Goal: Information Seeking & Learning: Learn about a topic

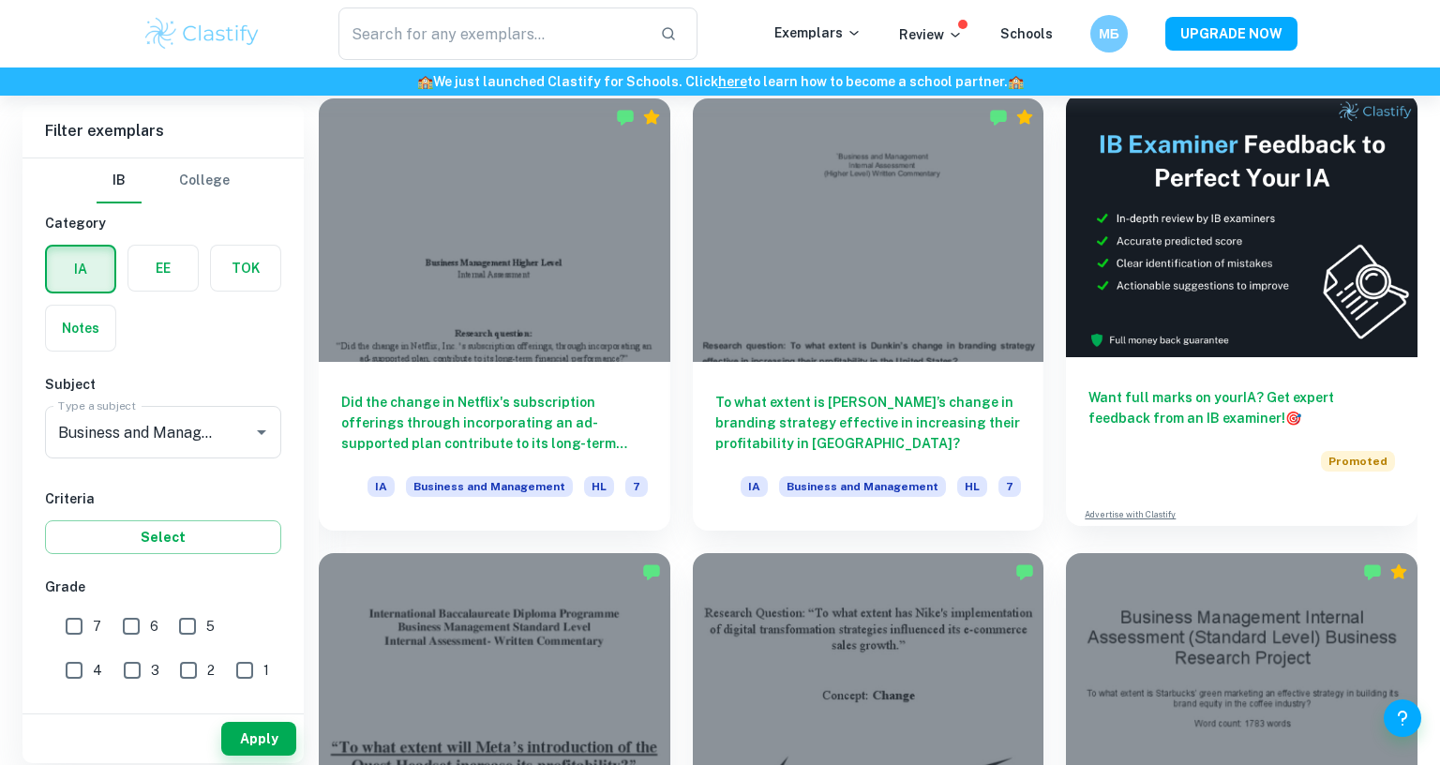
scroll to position [534, 0]
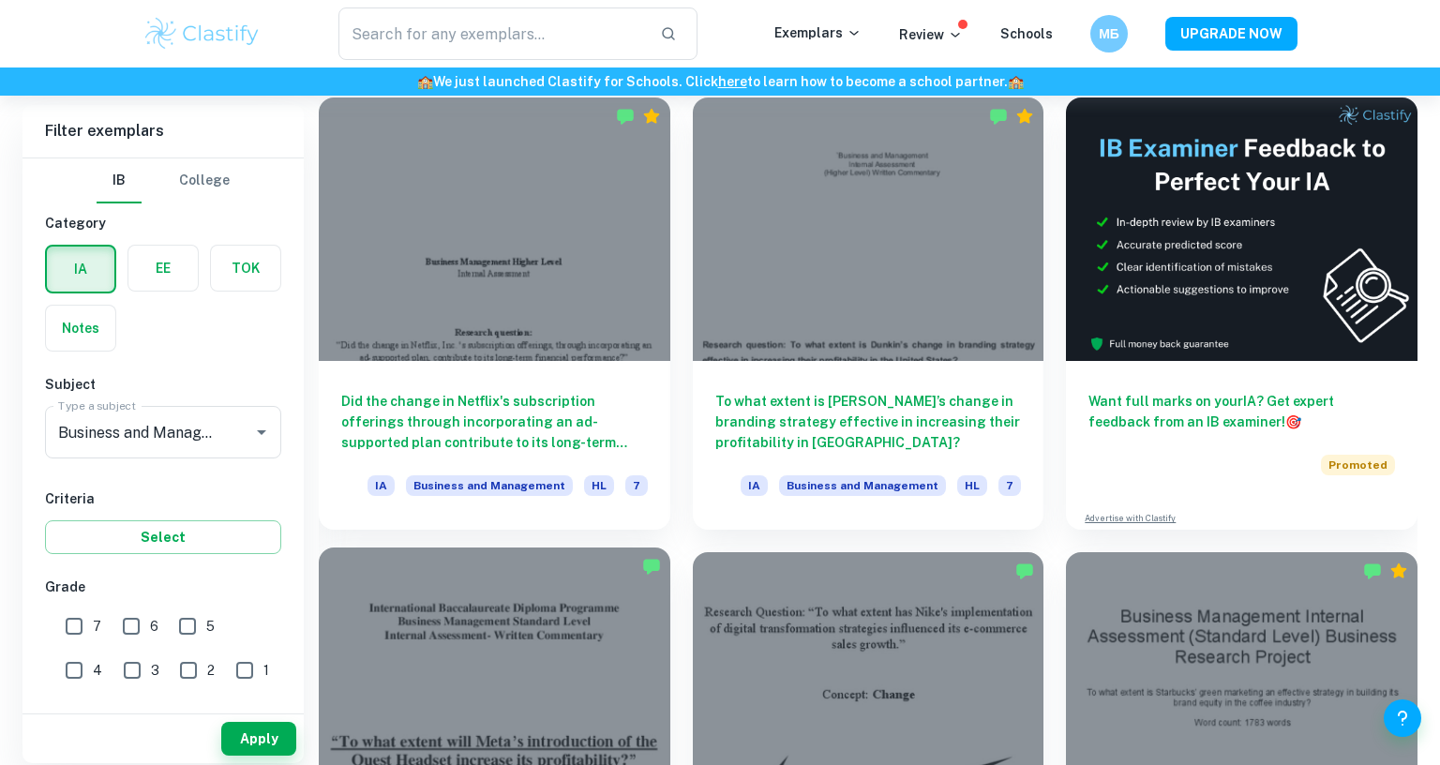
click at [670, 547] on div at bounding box center [494, 678] width 351 height 263
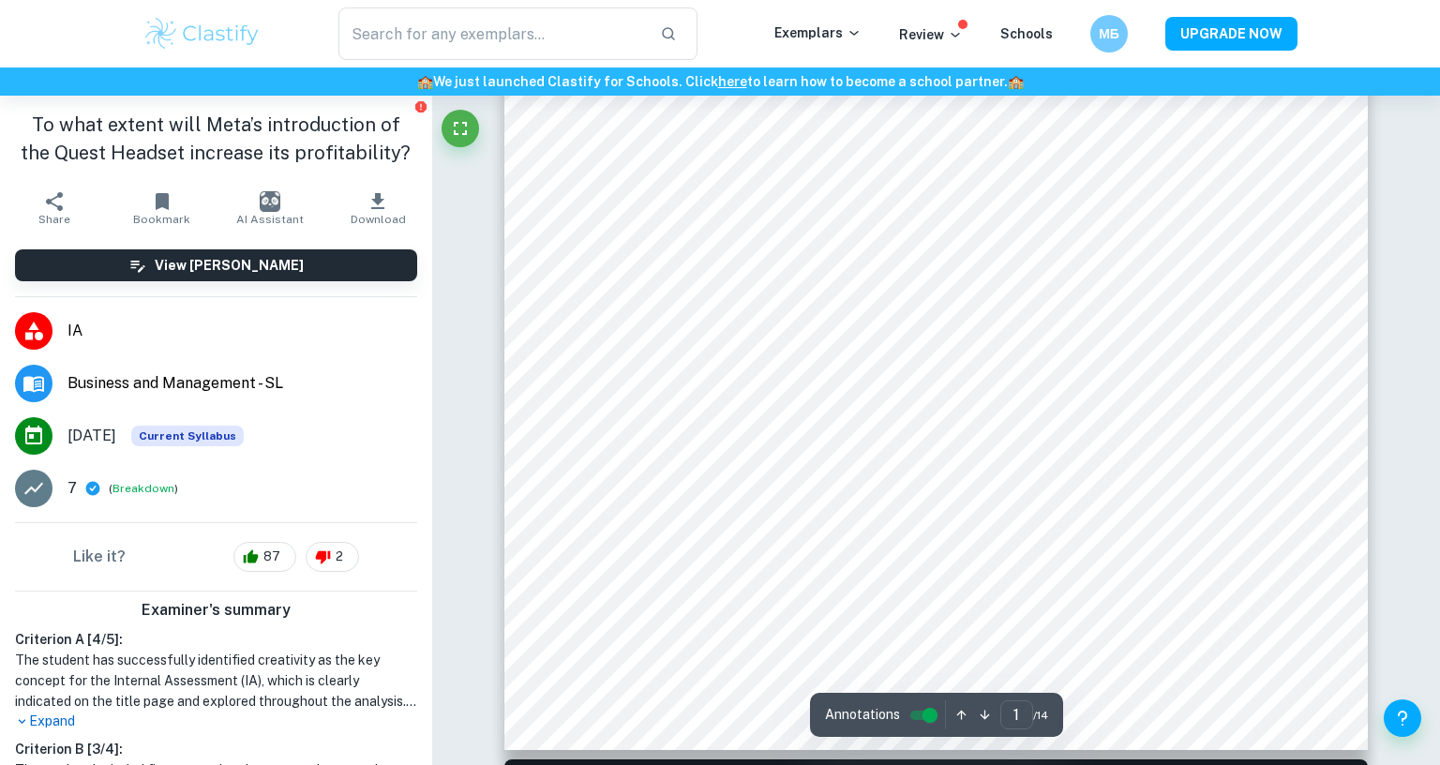
scroll to position [601, 0]
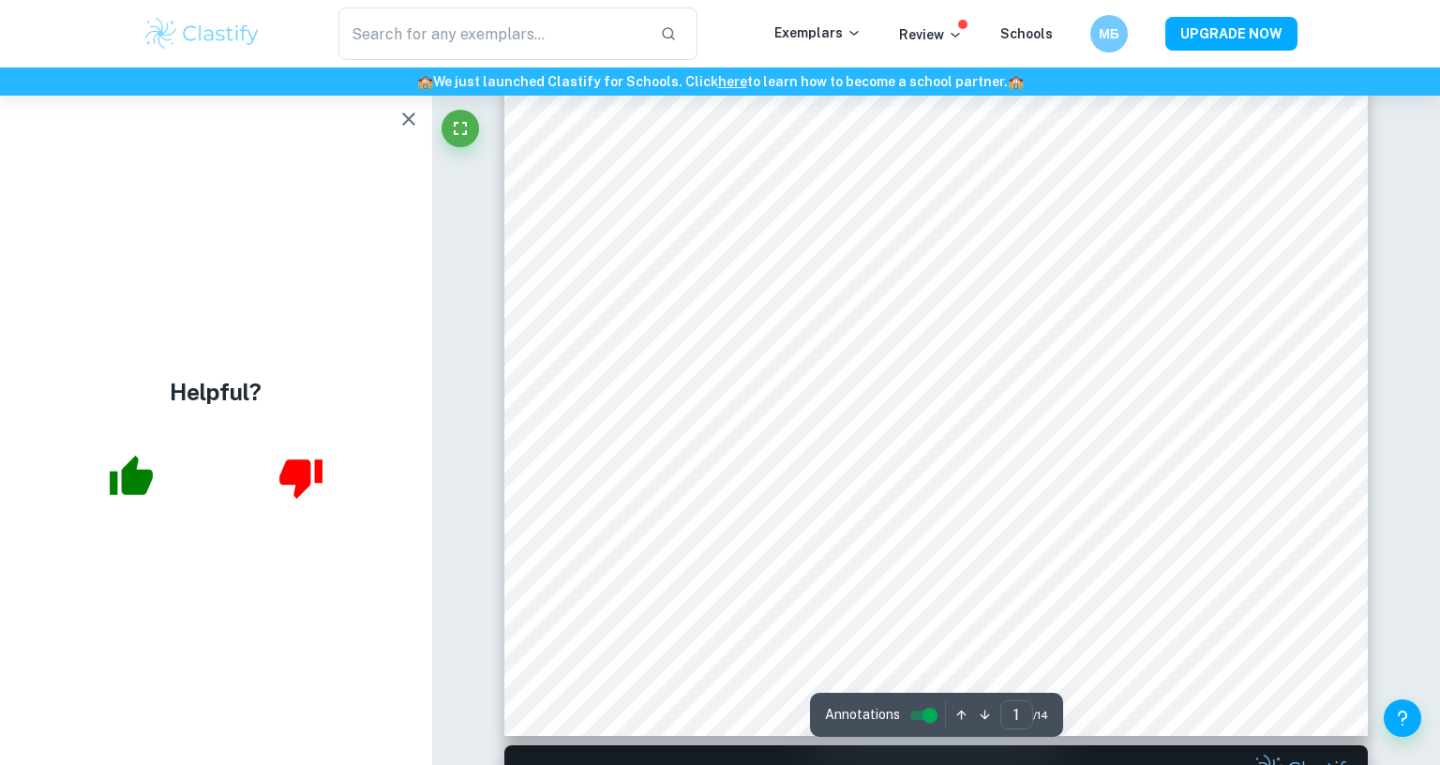
click at [420, 118] on icon "button" at bounding box center [408, 119] width 22 height 22
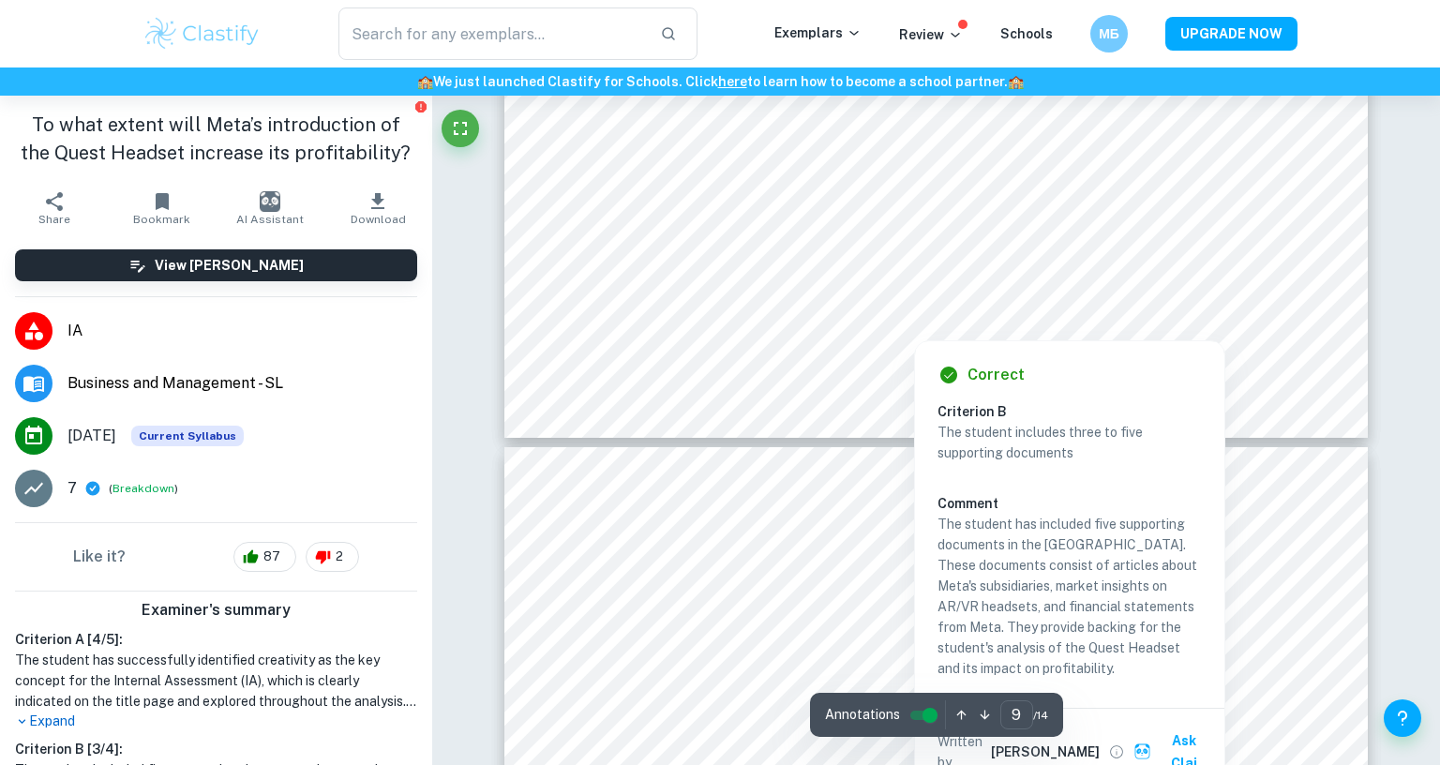
scroll to position [11169, 0]
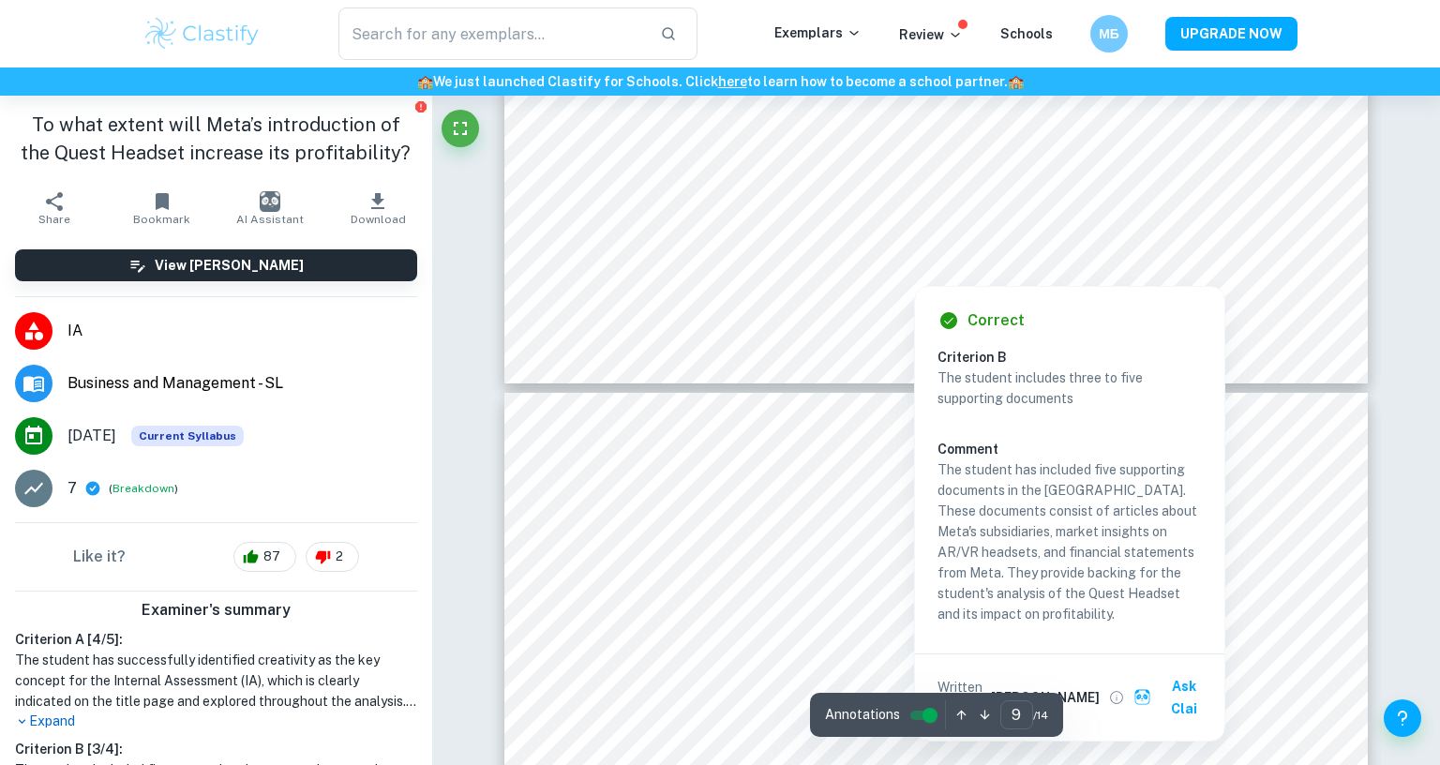
type input "10"
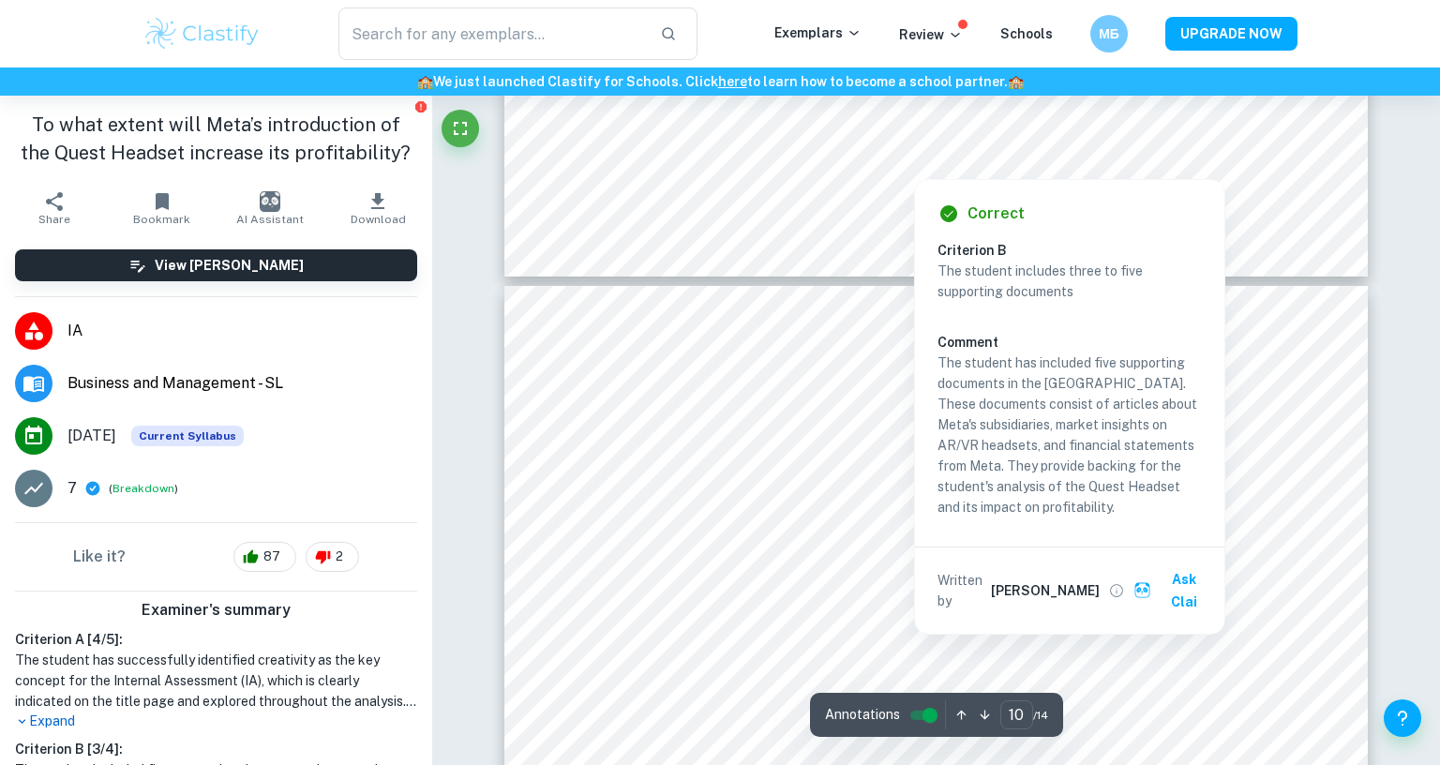
scroll to position [11330, 0]
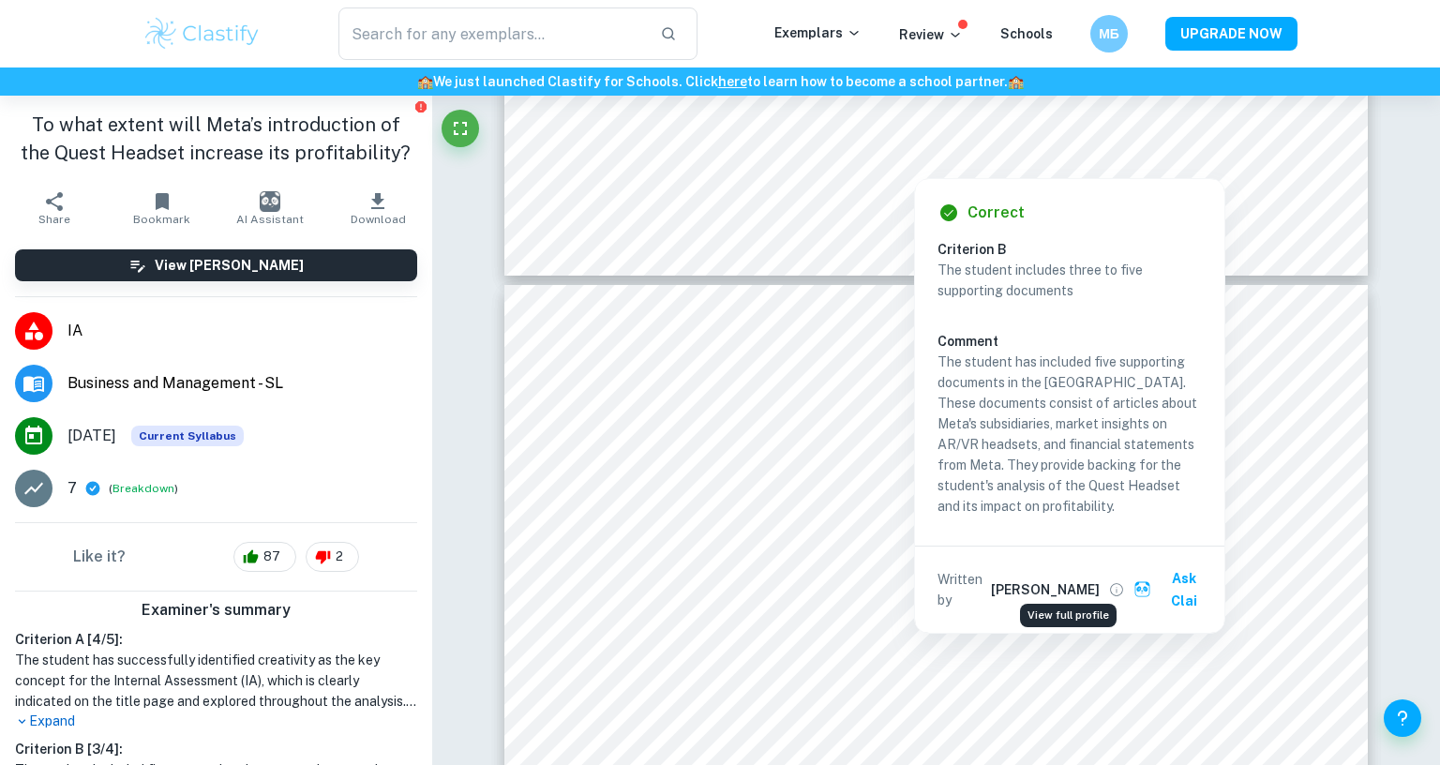
drag, startPoint x: 1063, startPoint y: 576, endPoint x: 1062, endPoint y: 587, distance: 10.4
click at [1103, 587] on button "View full profile" at bounding box center [1116, 589] width 26 height 26
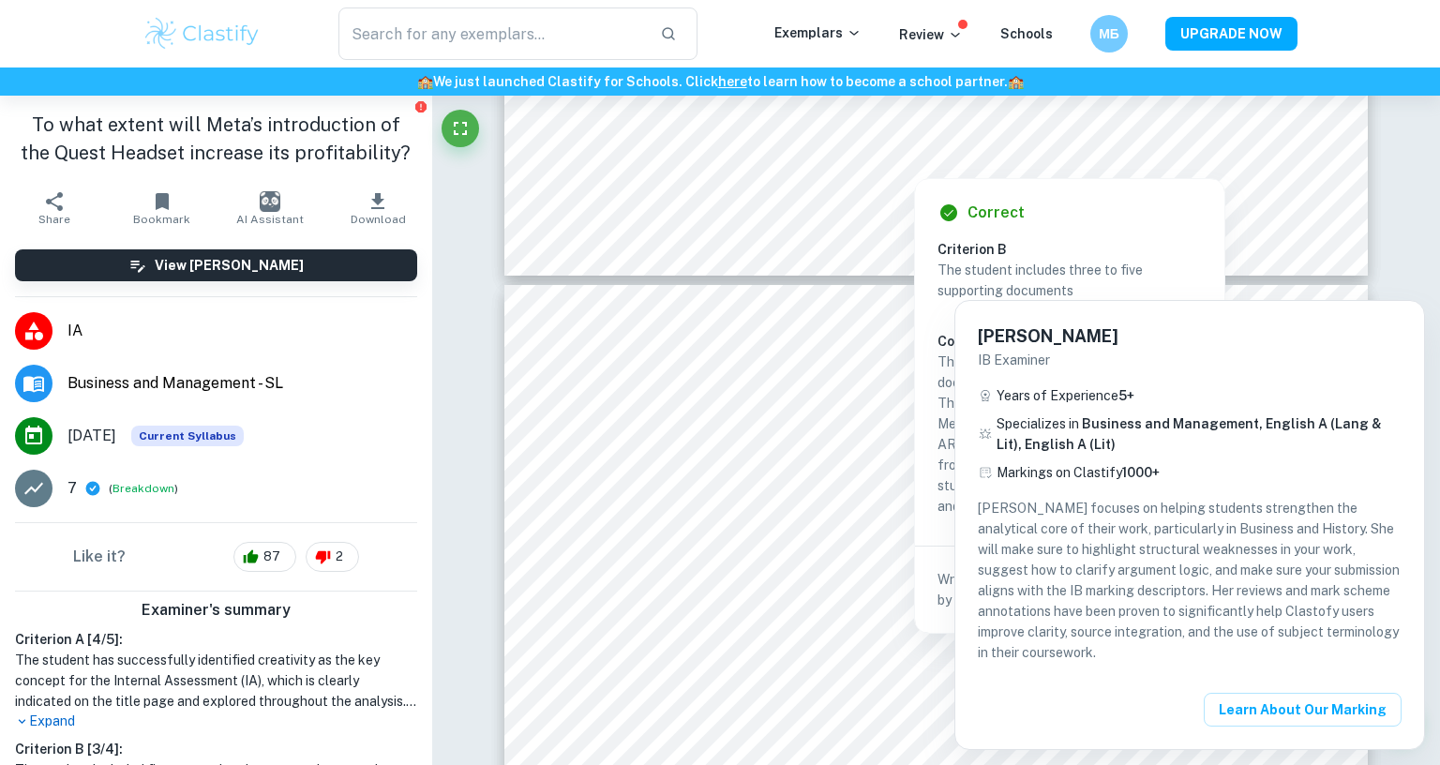
click at [1101, 420] on span "Business and Management, English A (Lang & Lit), English A (Lit)" at bounding box center [1188, 434] width 385 height 36
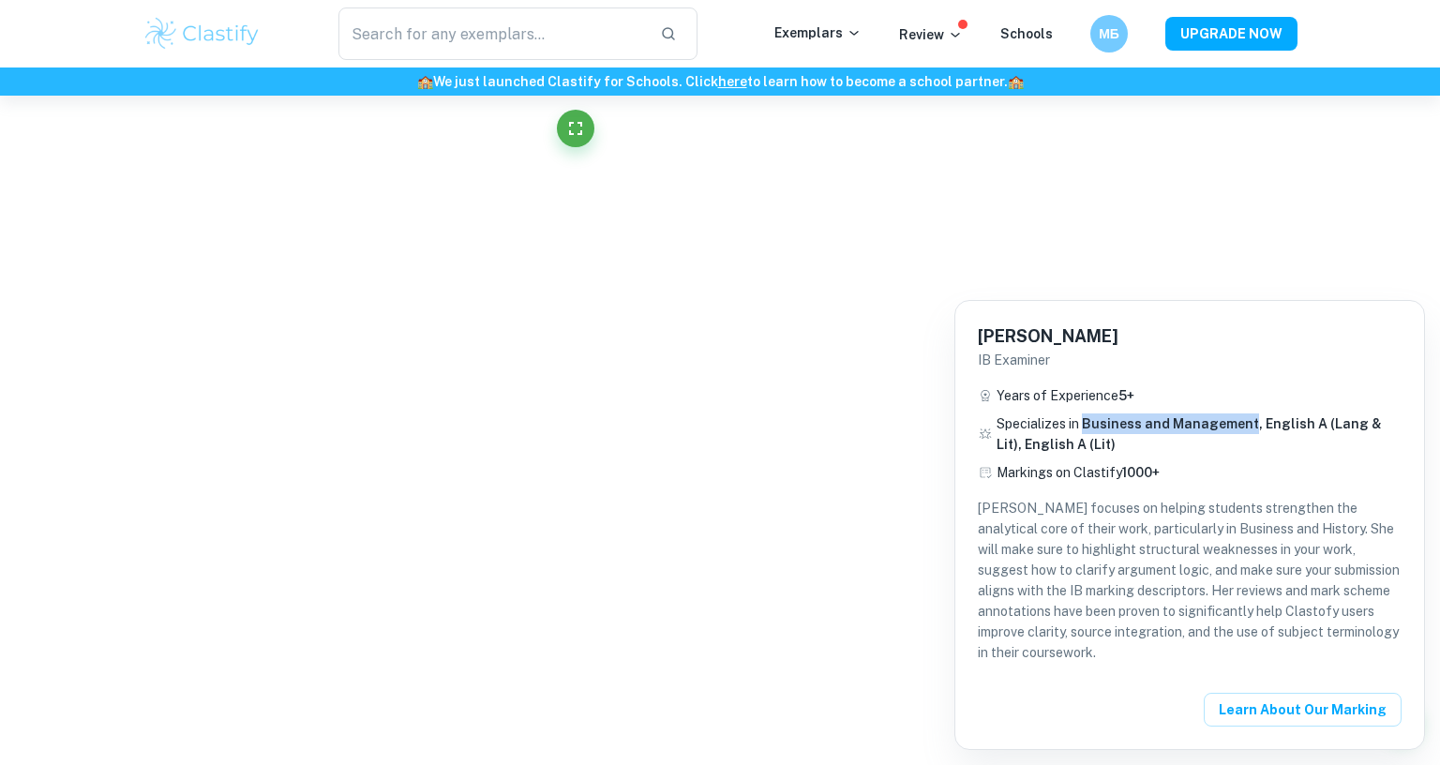
scroll to position [3406, 0]
drag, startPoint x: 1101, startPoint y: 420, endPoint x: 1232, endPoint y: 420, distance: 131.2
click at [1232, 420] on span "Business and Management, English A (Lang & Lit), English A (Lit)" at bounding box center [1188, 434] width 385 height 36
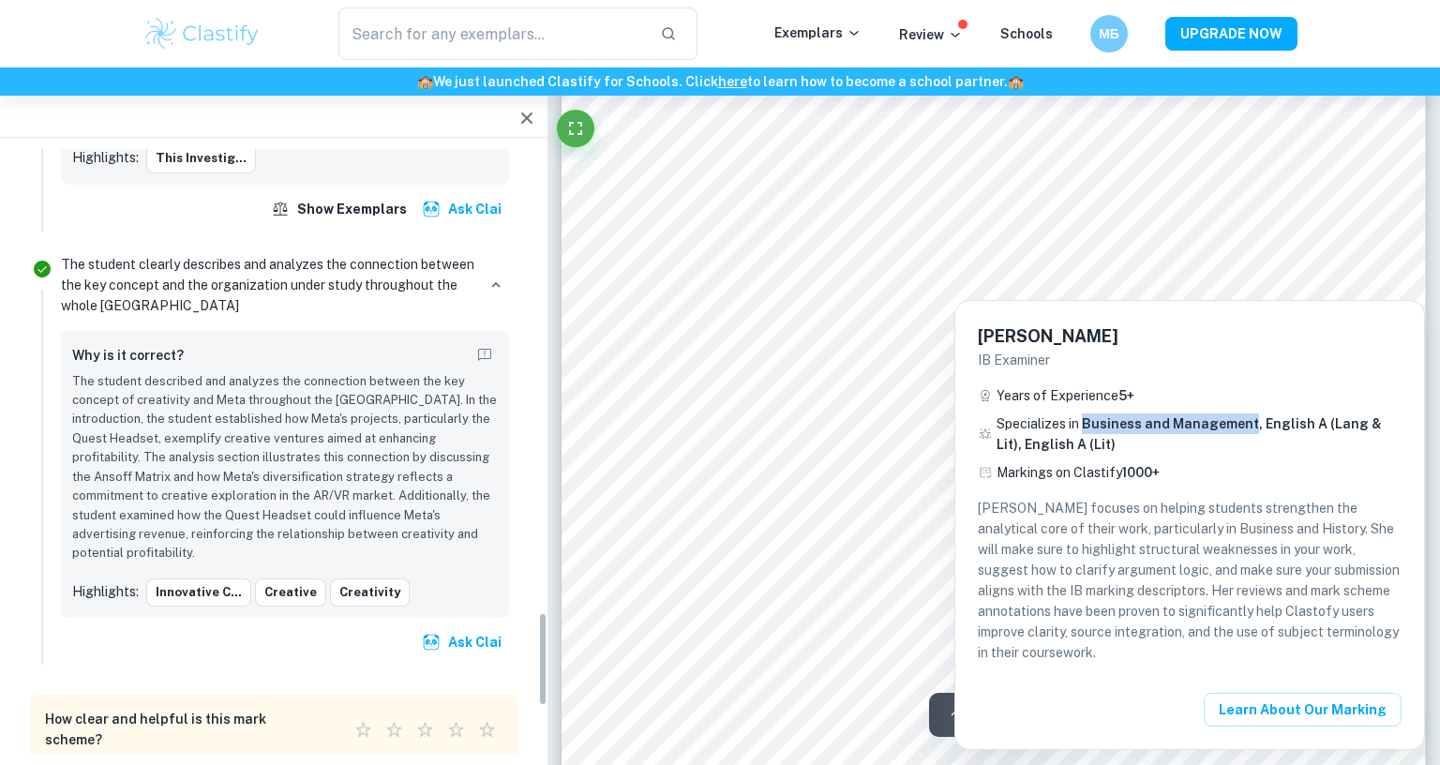
click at [1232, 420] on span "Business and Management, English A (Lang & Lit), English A (Lit)" at bounding box center [1188, 434] width 385 height 36
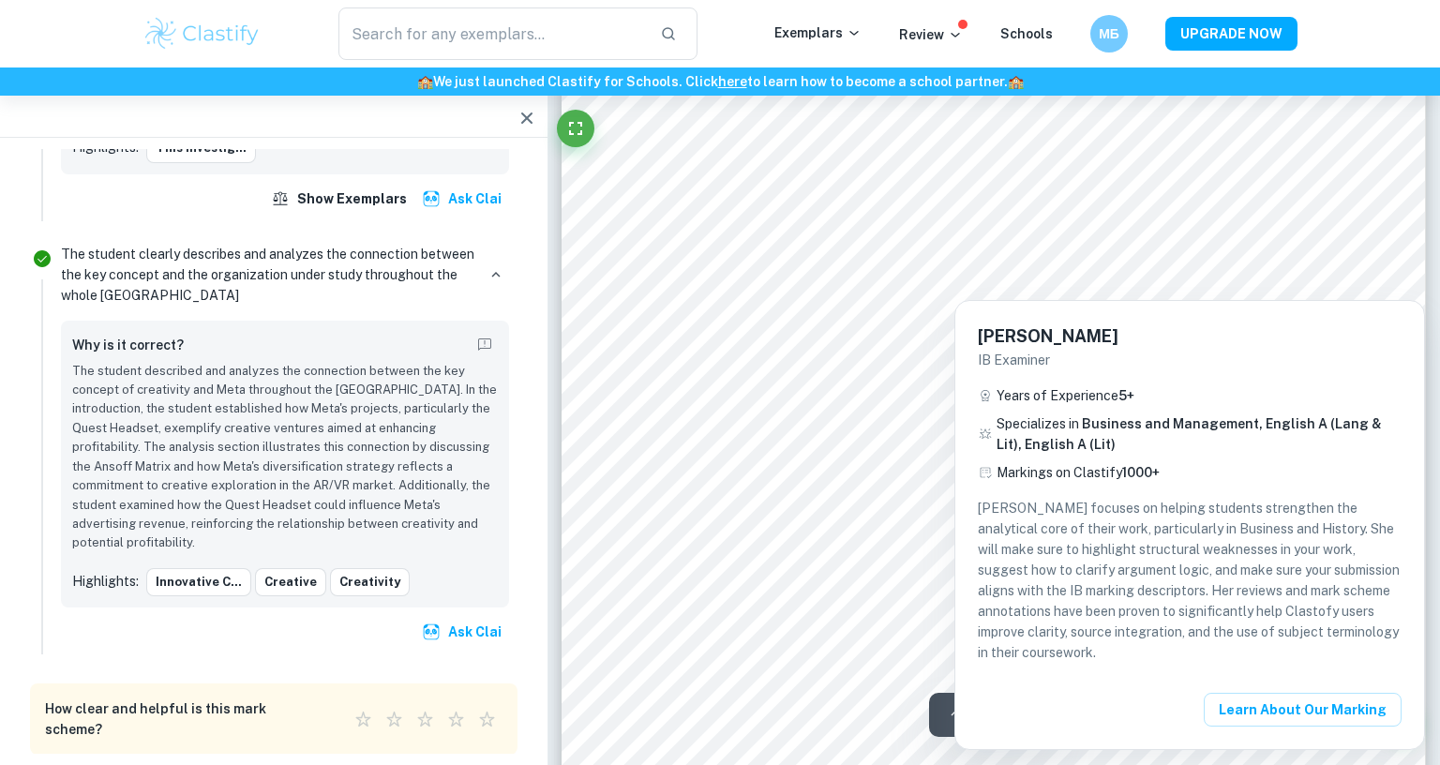
click at [1439, 652] on div at bounding box center [720, 382] width 1440 height 765
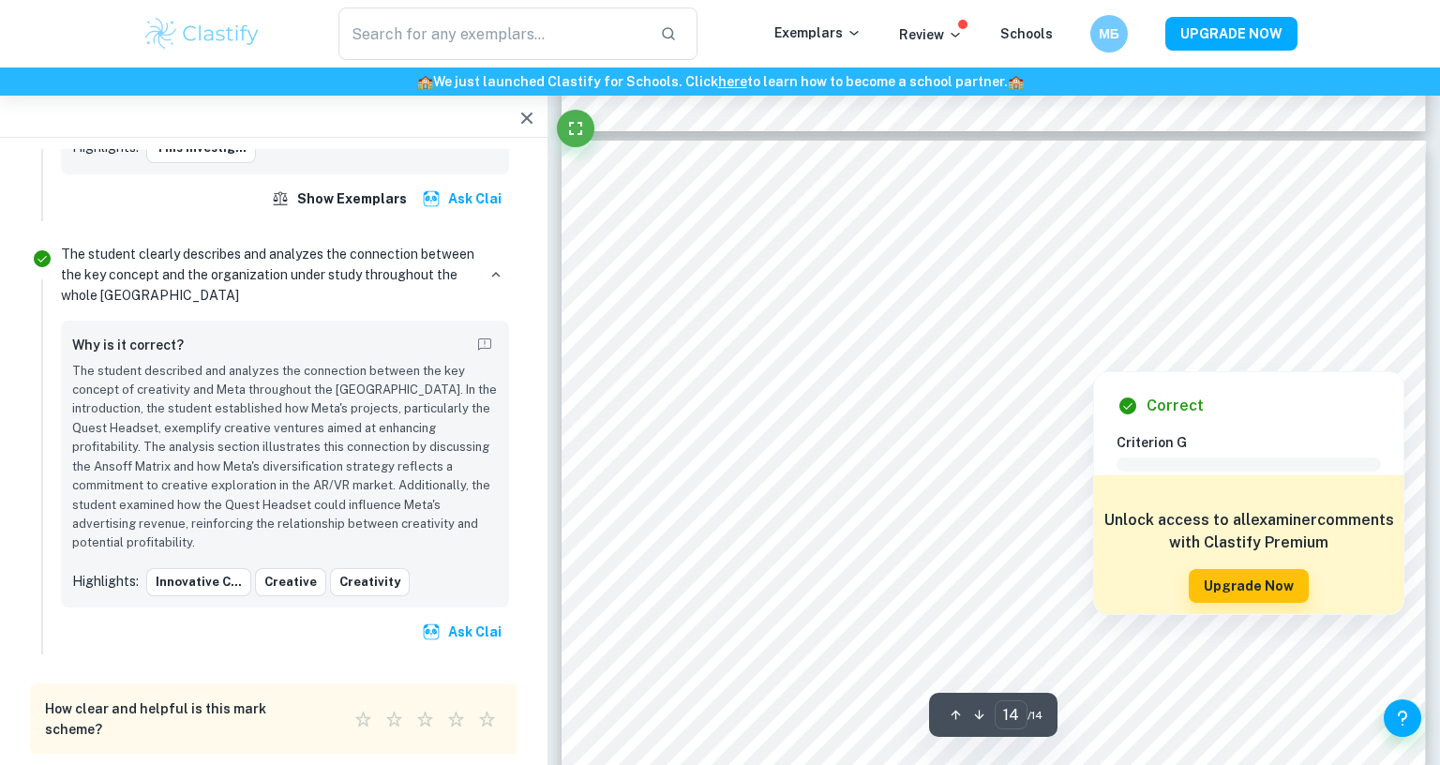
scroll to position [16013, 0]
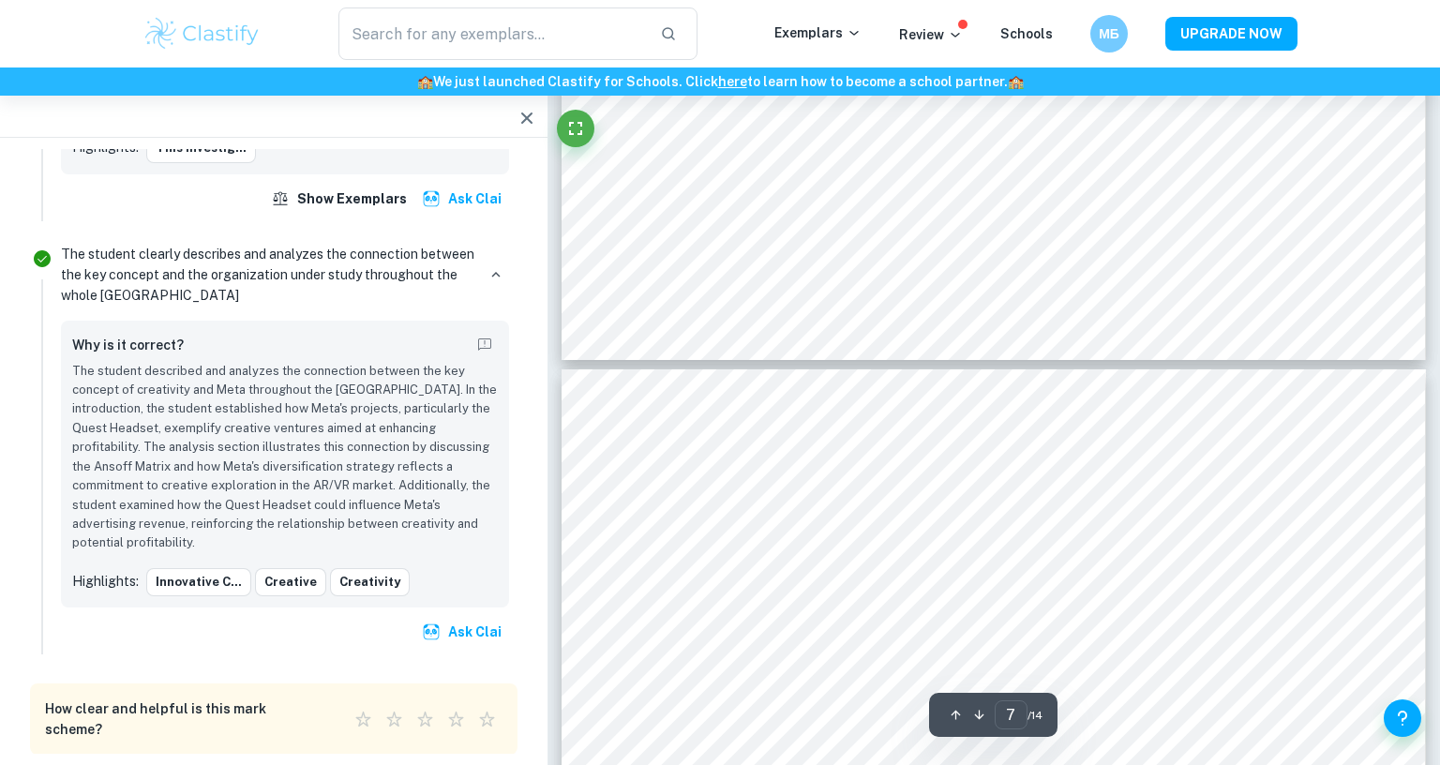
type input "6"
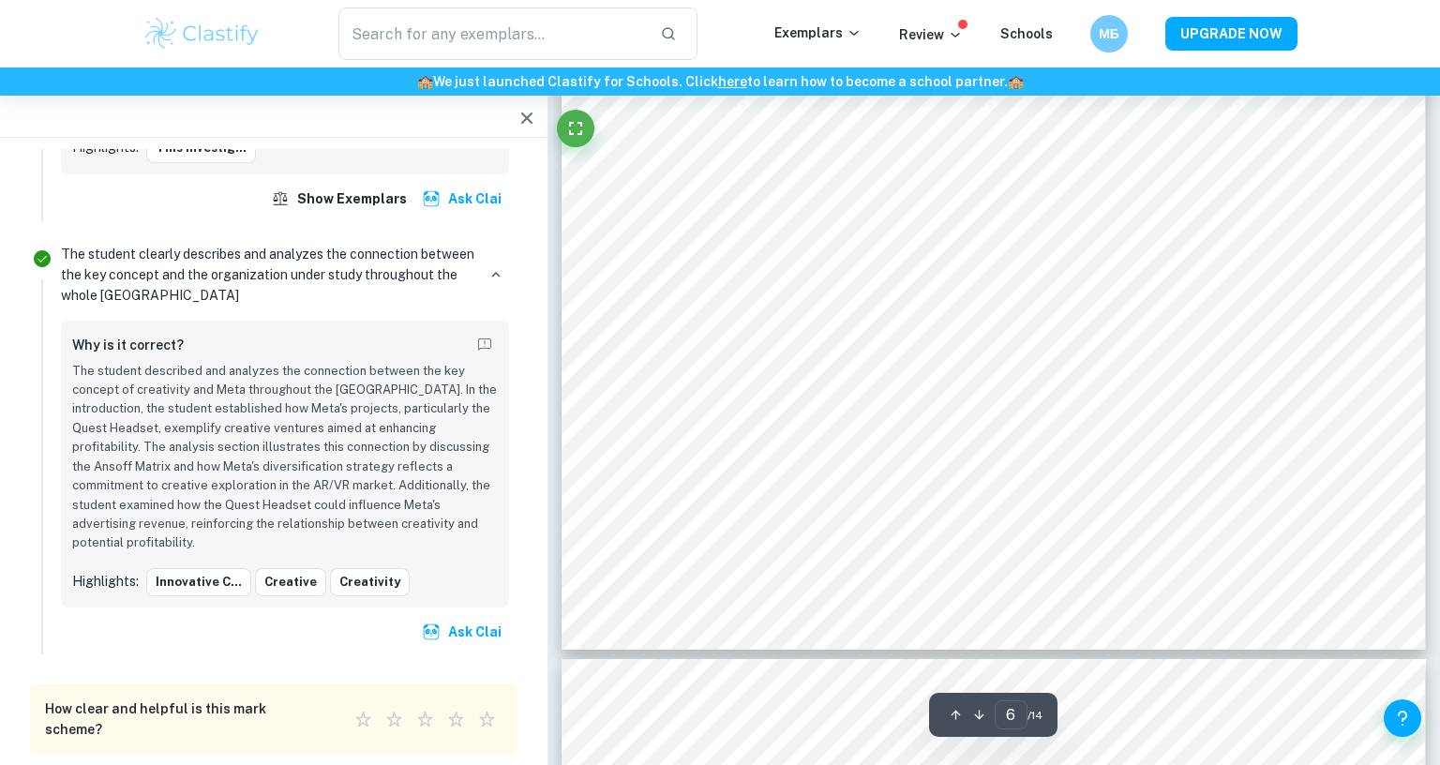
scroll to position [6839, 0]
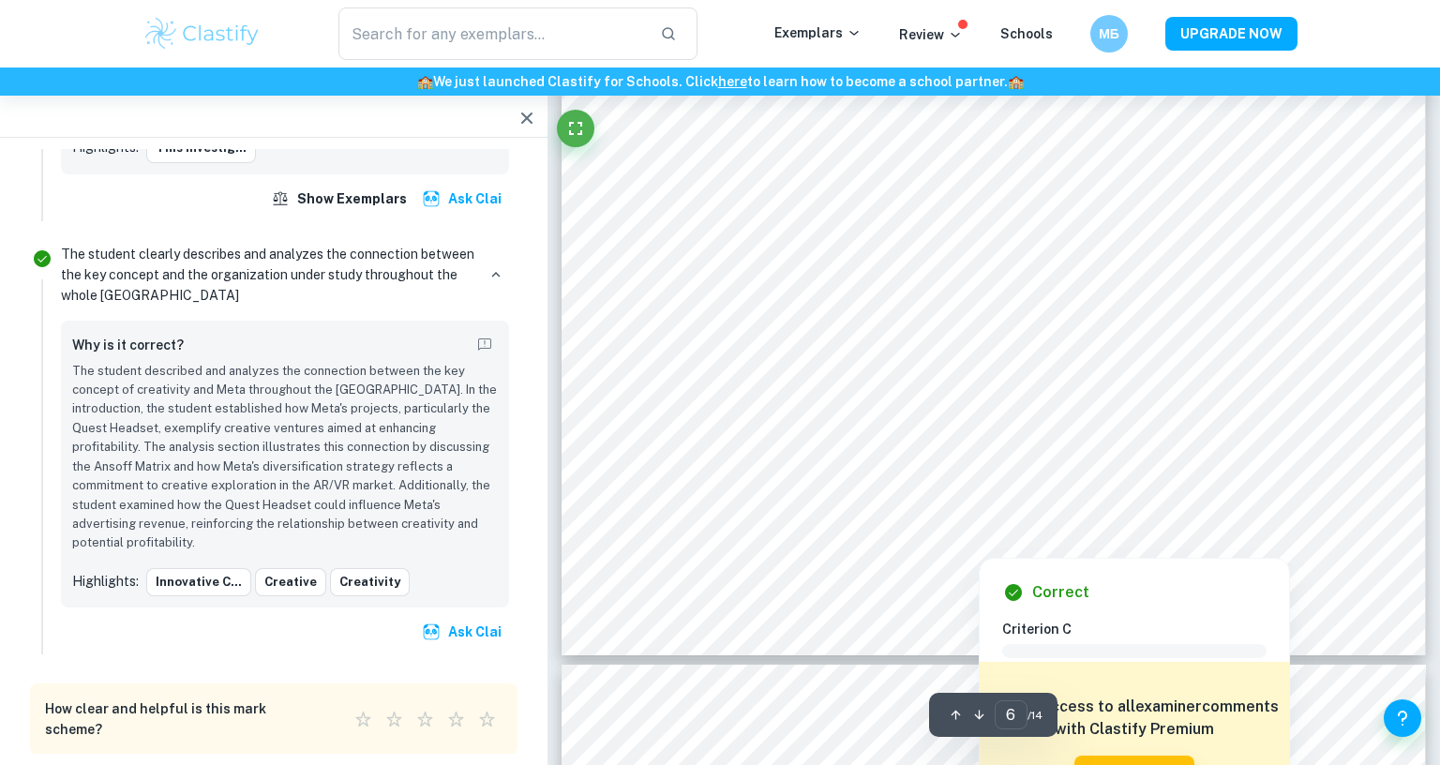
click at [971, 447] on div at bounding box center [975, 445] width 147 height 17
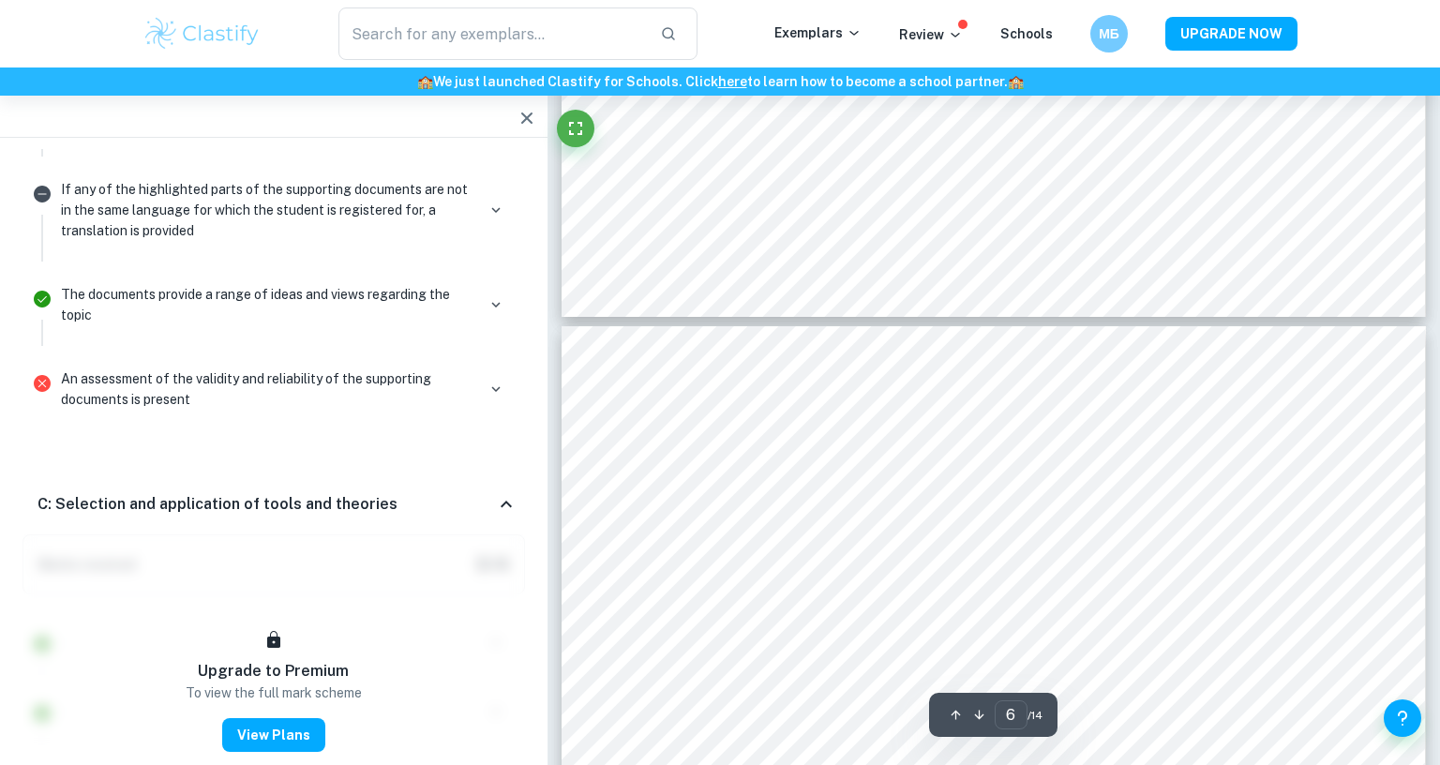
scroll to position [5939, 0]
click at [681, 93] on div "🏫 We just launched Clastify for Schools. Click here to learn how to become a sc…" at bounding box center [720, 81] width 1440 height 28
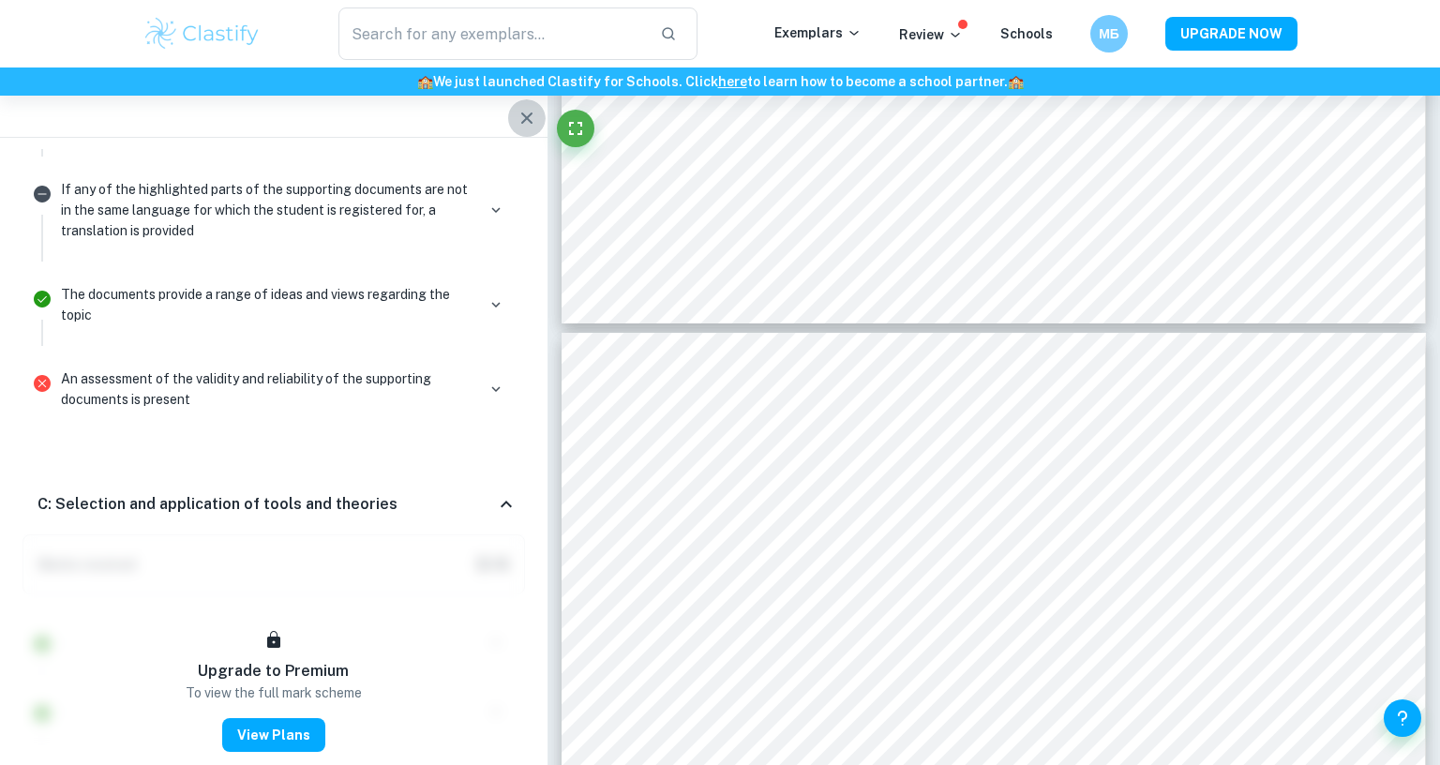
click at [532, 116] on icon "button" at bounding box center [526, 117] width 11 height 11
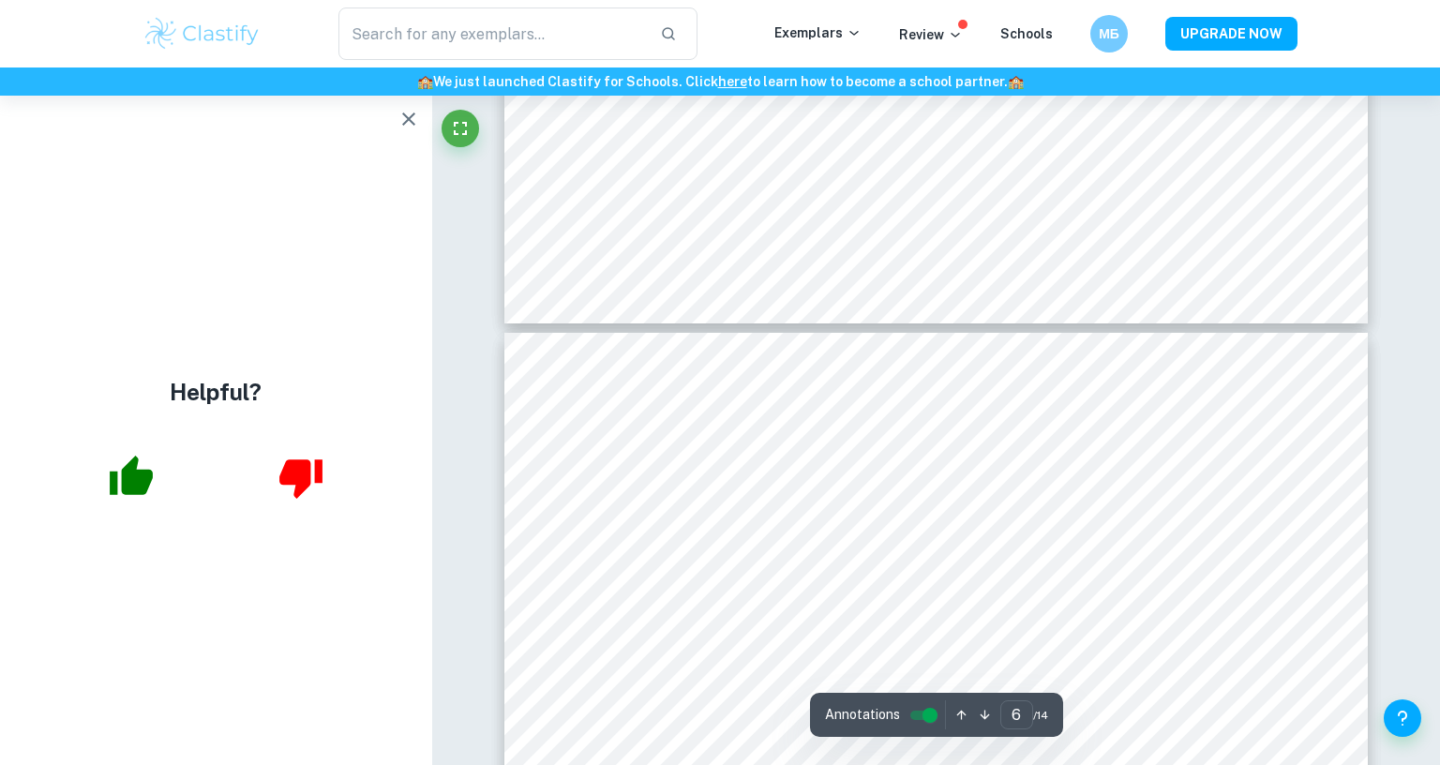
click at [415, 117] on icon "button" at bounding box center [408, 118] width 13 height 13
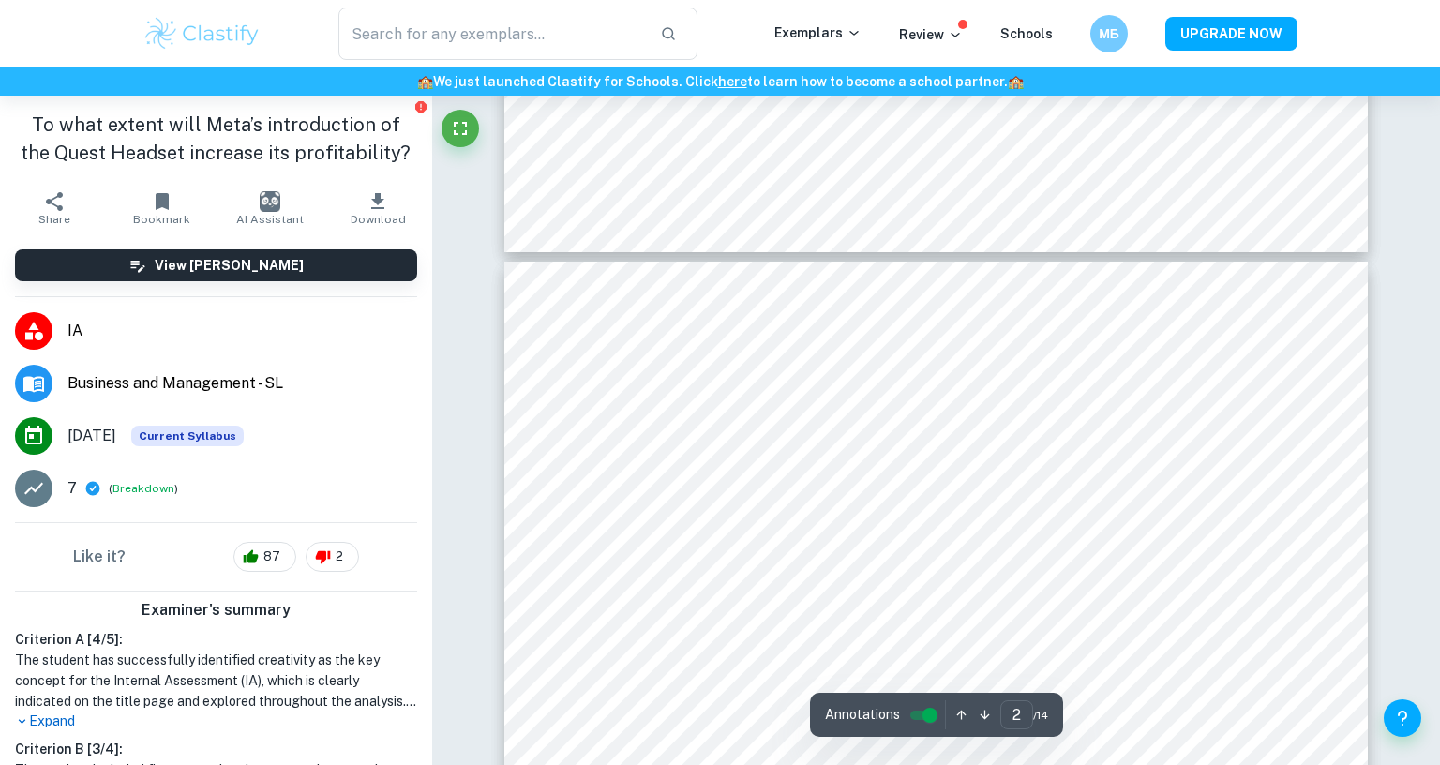
type input "1"
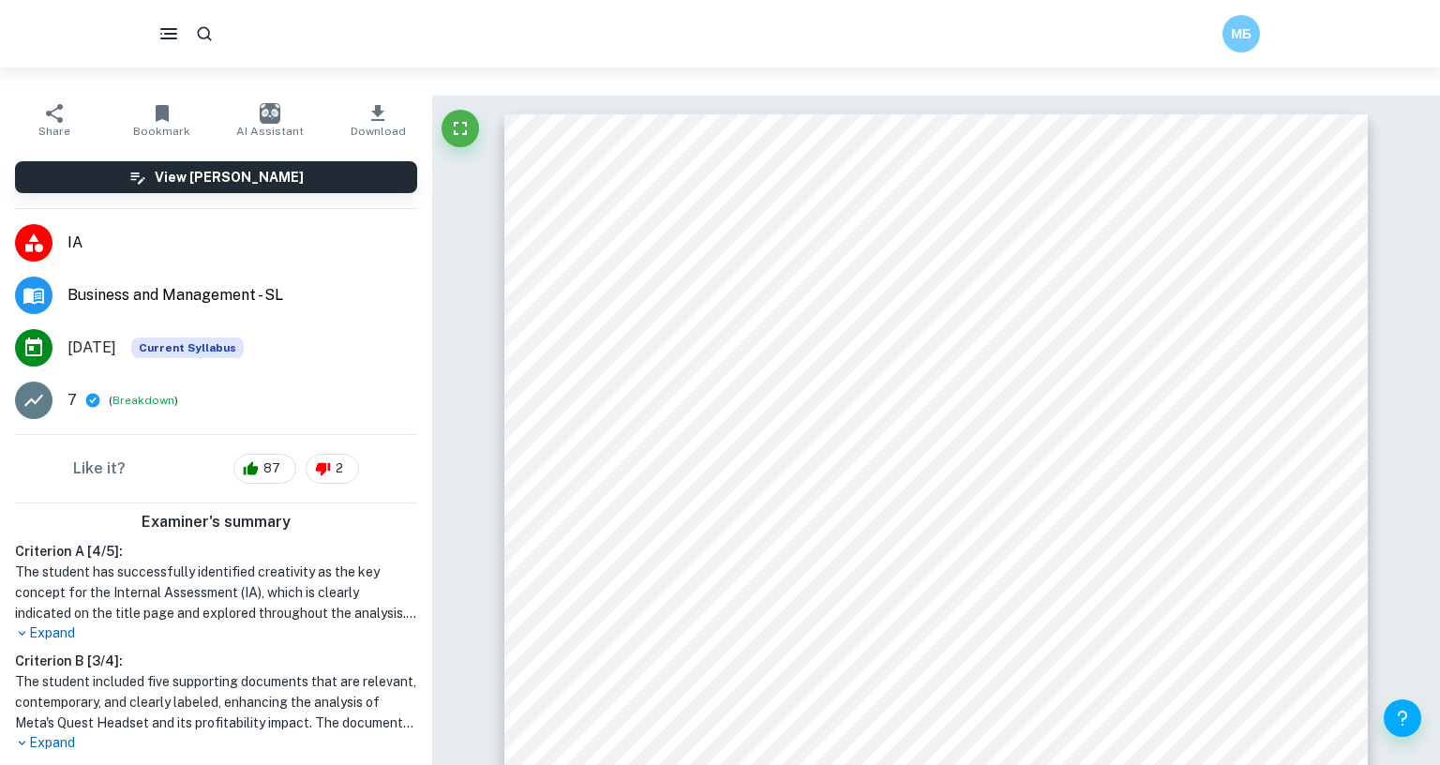
scroll to position [85, 0]
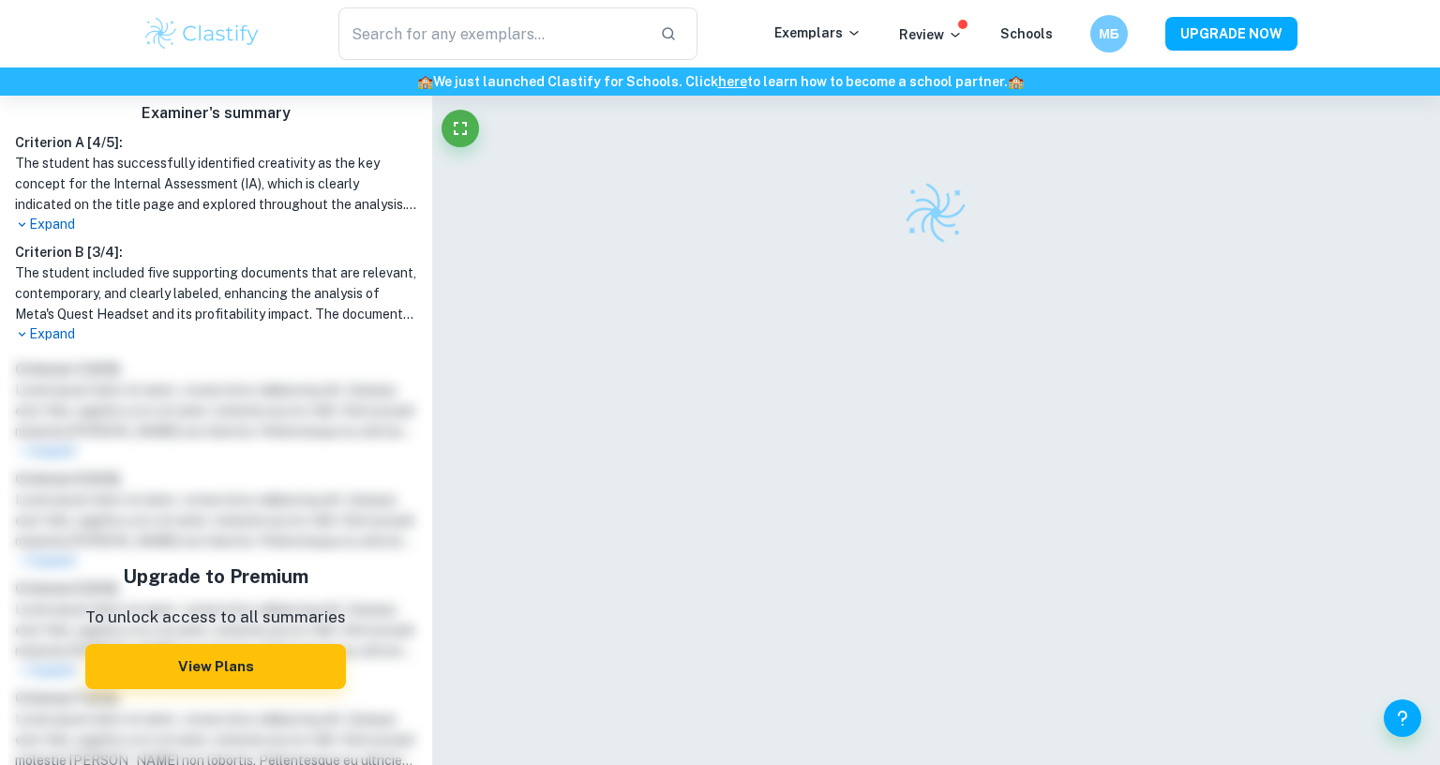
scroll to position [416, 0]
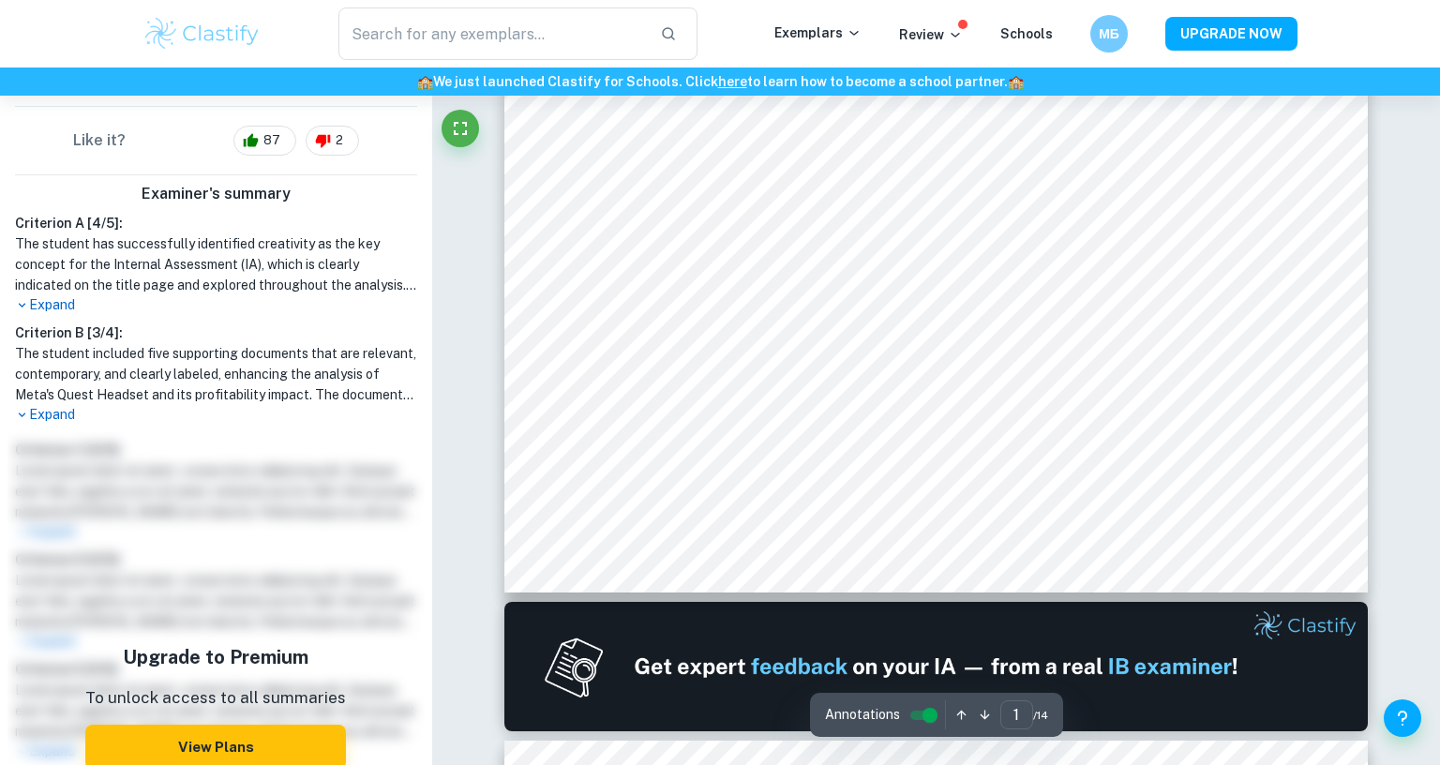
type input "2"
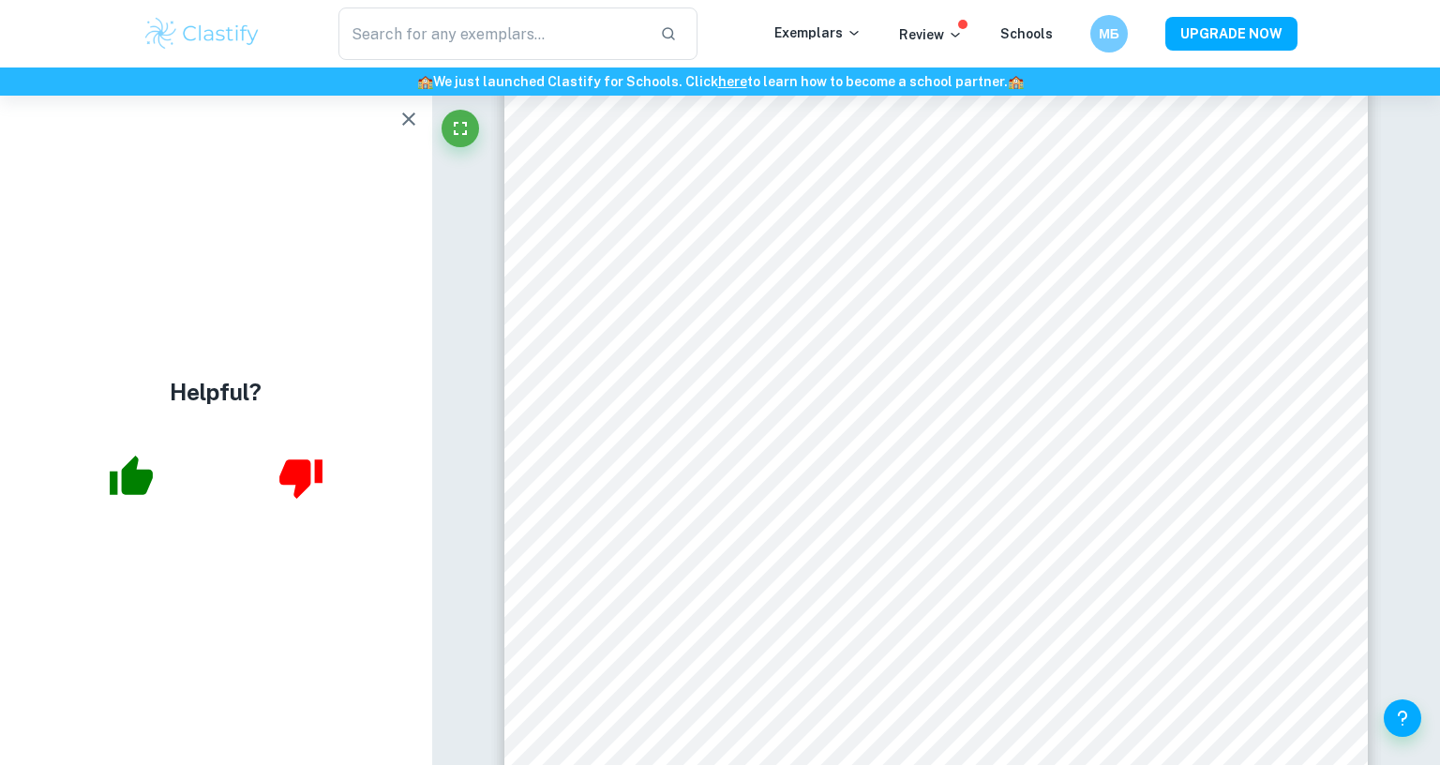
scroll to position [0, 0]
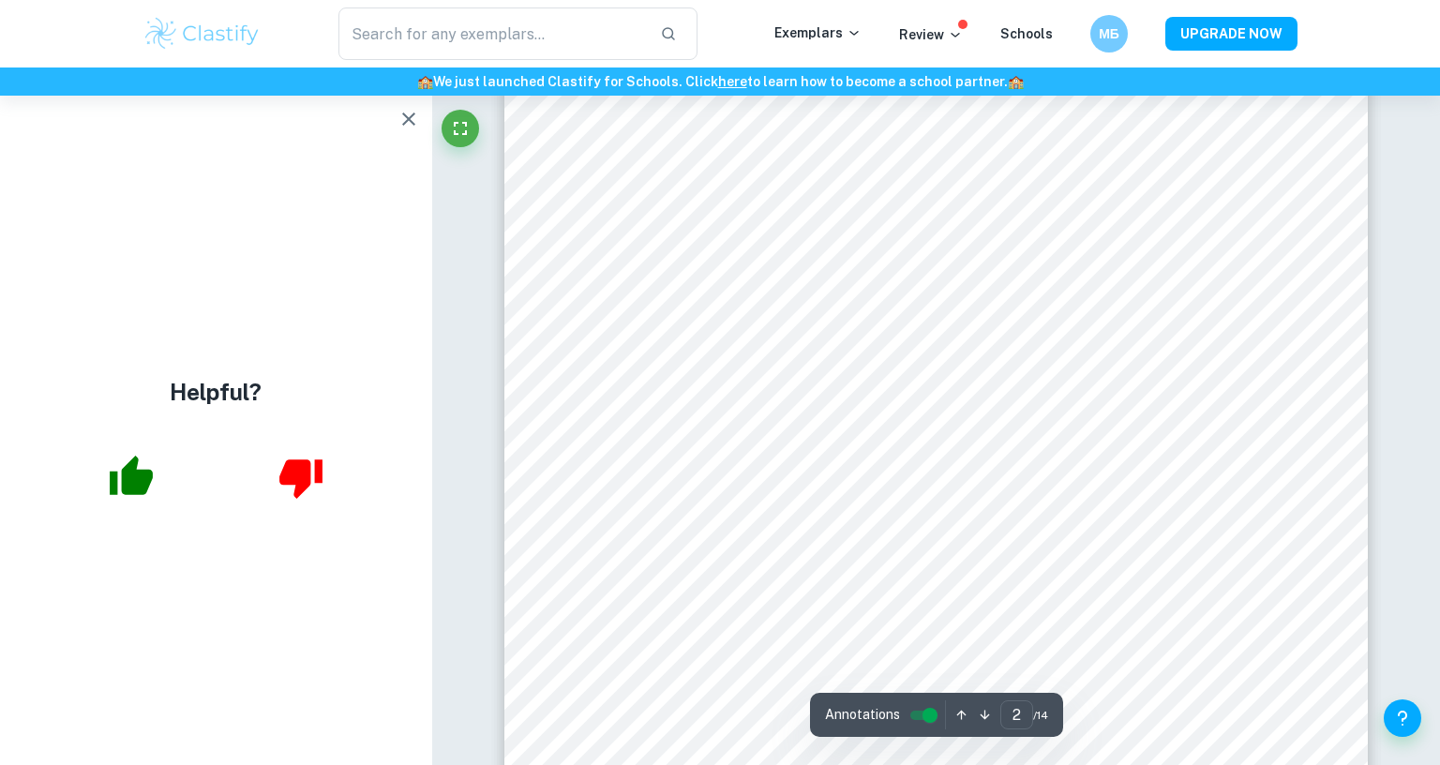
click at [427, 106] on button "button" at bounding box center [408, 118] width 37 height 37
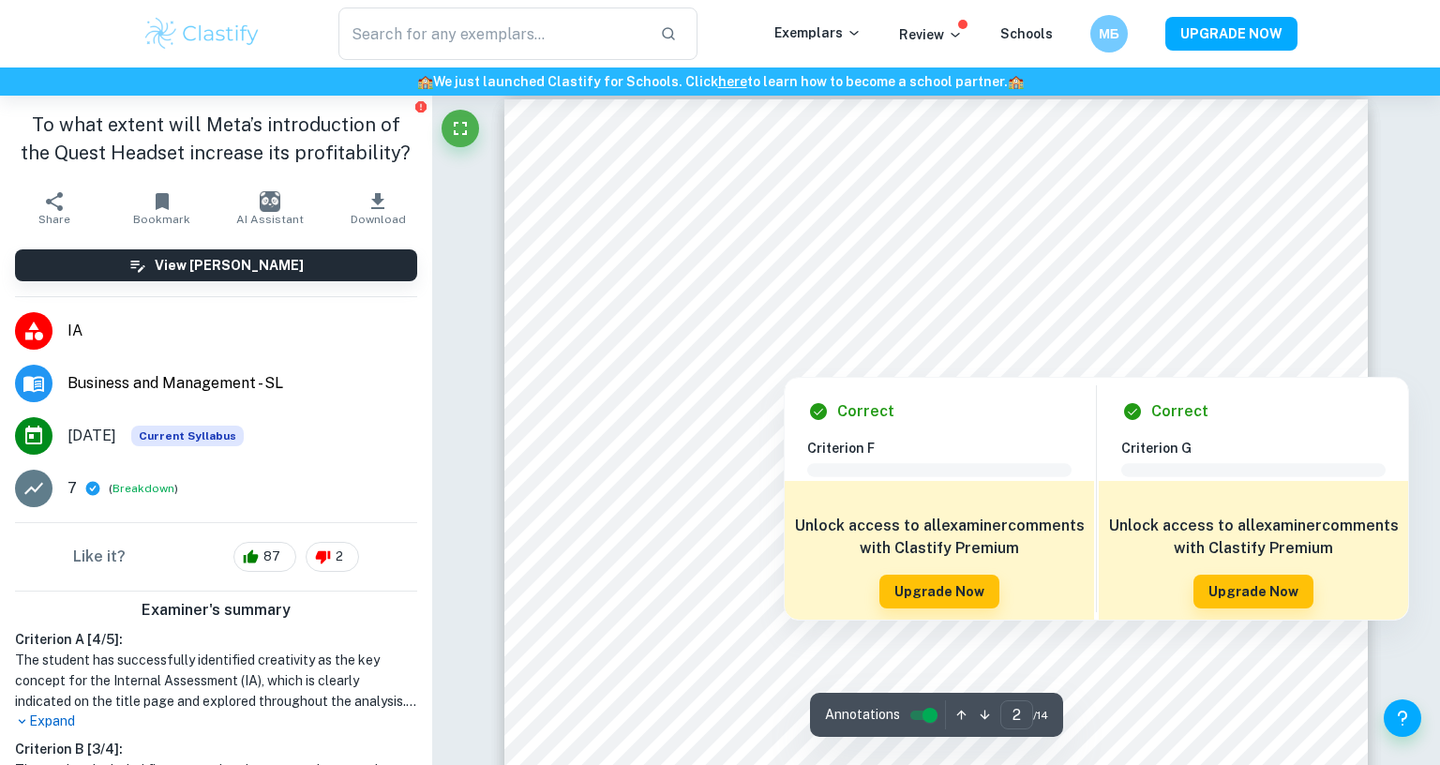
scroll to position [1386, 0]
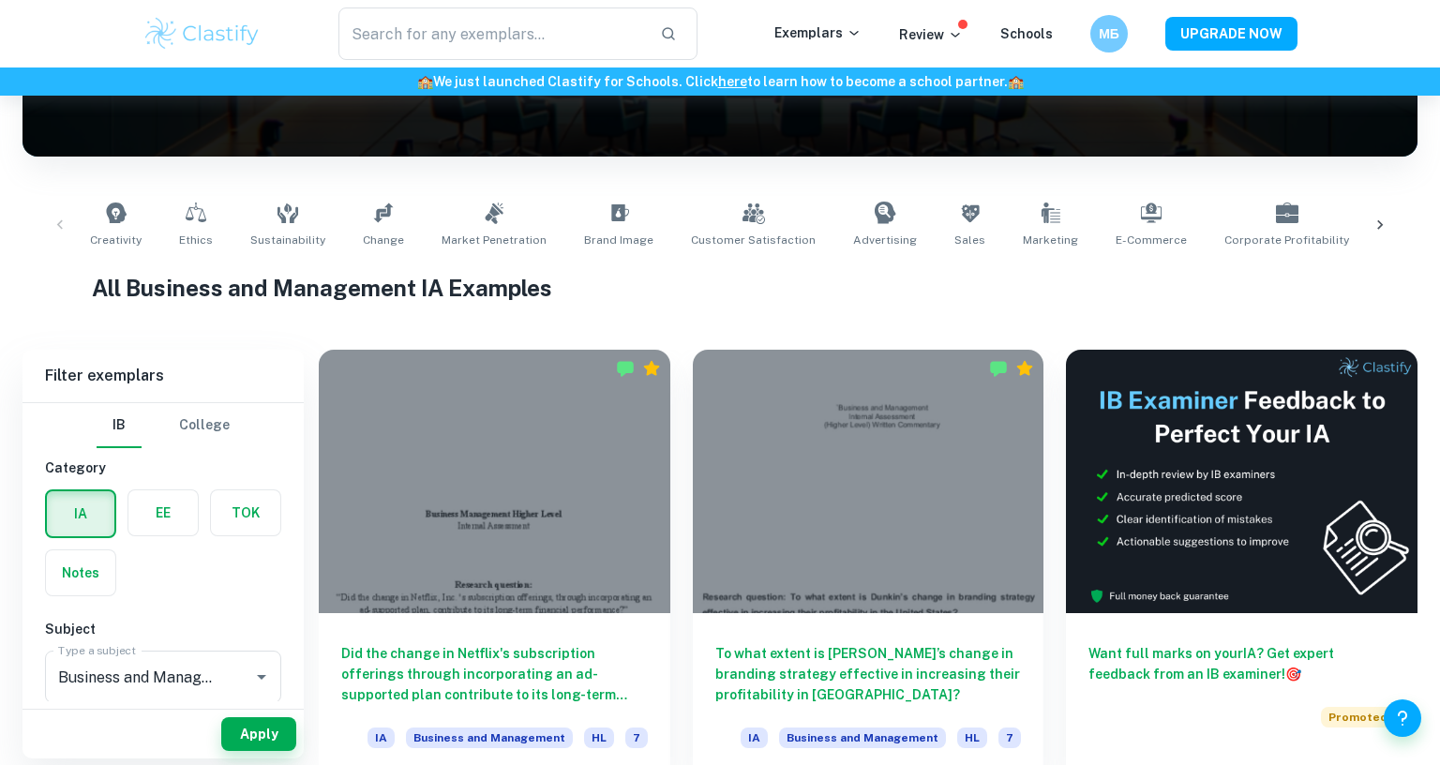
scroll to position [289, 0]
